Goal: Task Accomplishment & Management: Complete application form

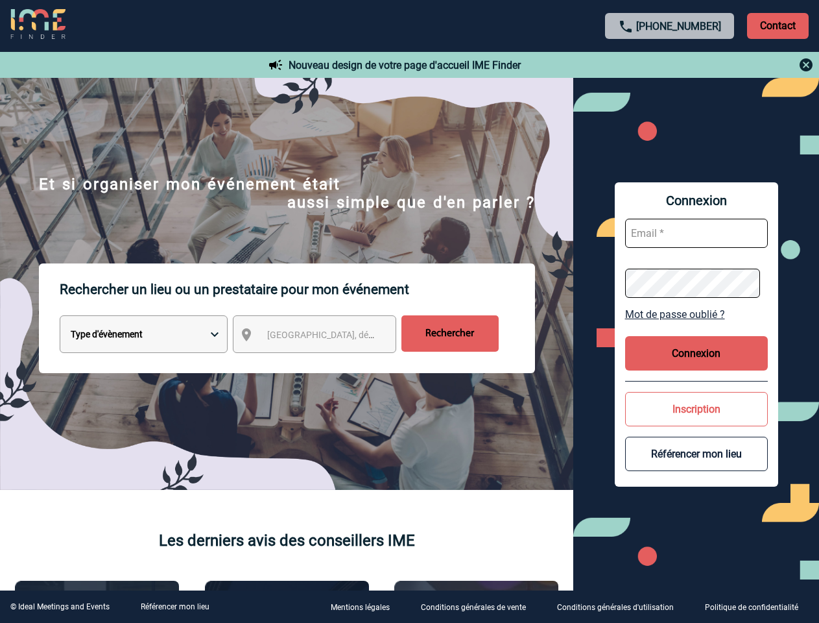
click at [409, 311] on p "Rechercher un lieu ou un prestataire pour mon événement" at bounding box center [298, 289] width 476 height 52
click at [778, 25] on p "Contact" at bounding box center [778, 26] width 62 height 26
click at [670, 65] on div at bounding box center [670, 65] width 289 height 16
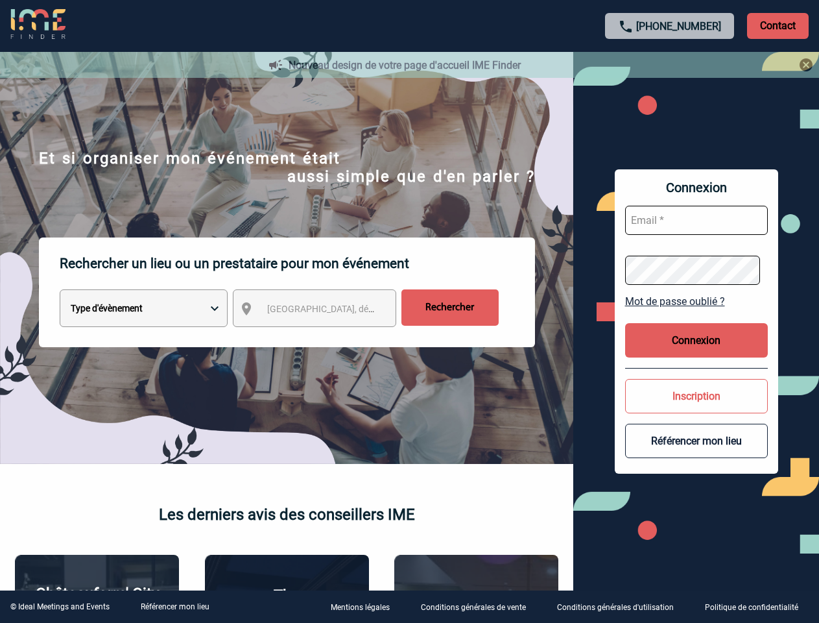
click at [326, 337] on div at bounding box center [409, 311] width 819 height 623
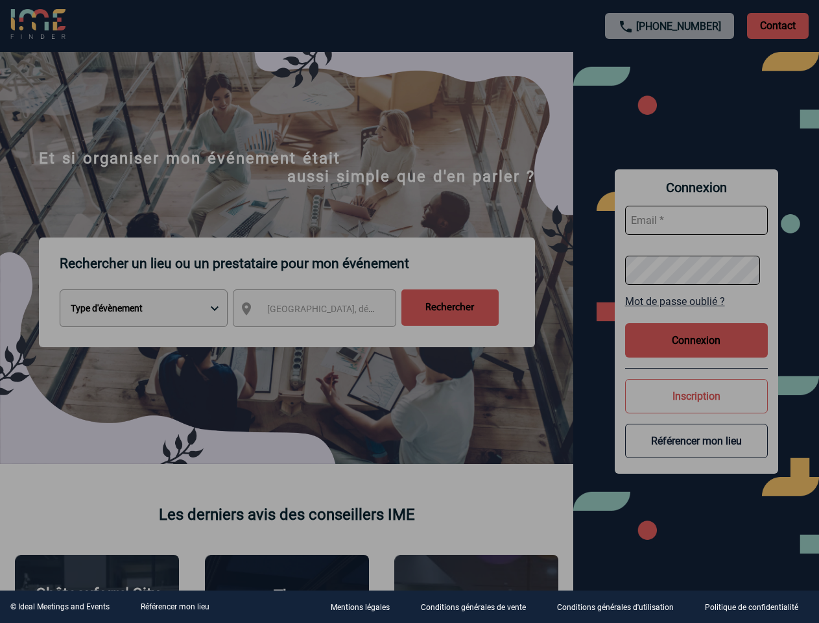
click at [697, 314] on div at bounding box center [409, 311] width 819 height 623
click at [697, 353] on div at bounding box center [409, 311] width 819 height 623
click at [697, 409] on div at bounding box center [409, 311] width 819 height 623
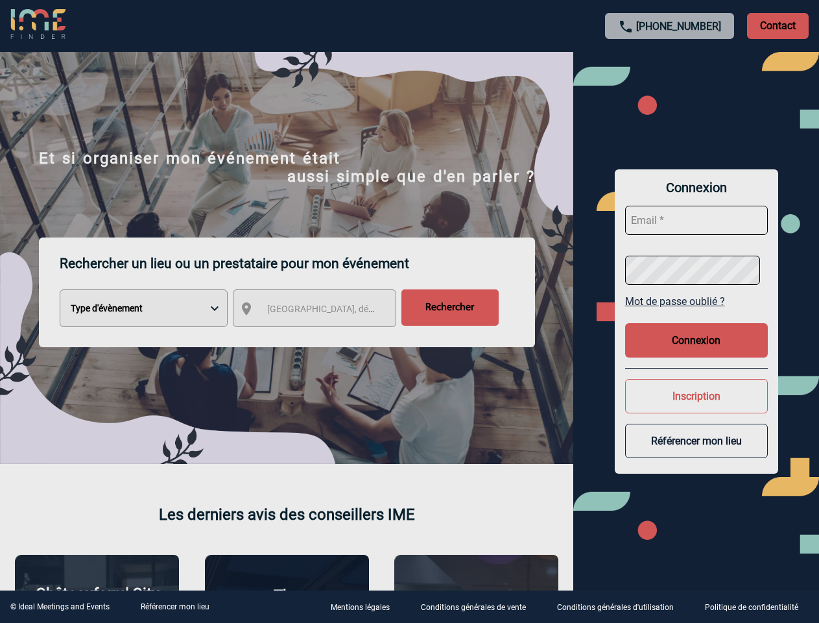
click at [697, 453] on button "Référencer mon lieu" at bounding box center [696, 441] width 143 height 34
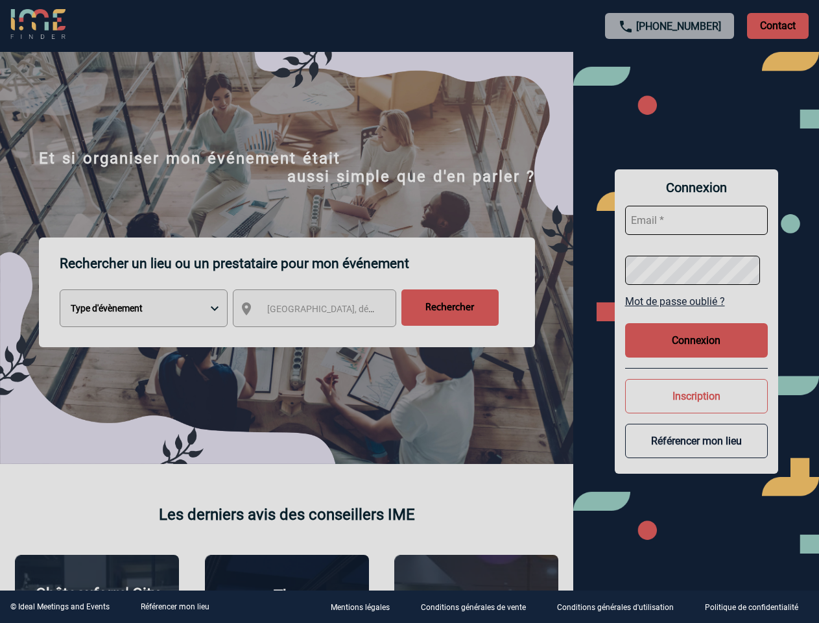
click at [175, 607] on link "Référencer mon lieu" at bounding box center [175, 606] width 69 height 9
